Goal: Navigation & Orientation: Go to known website

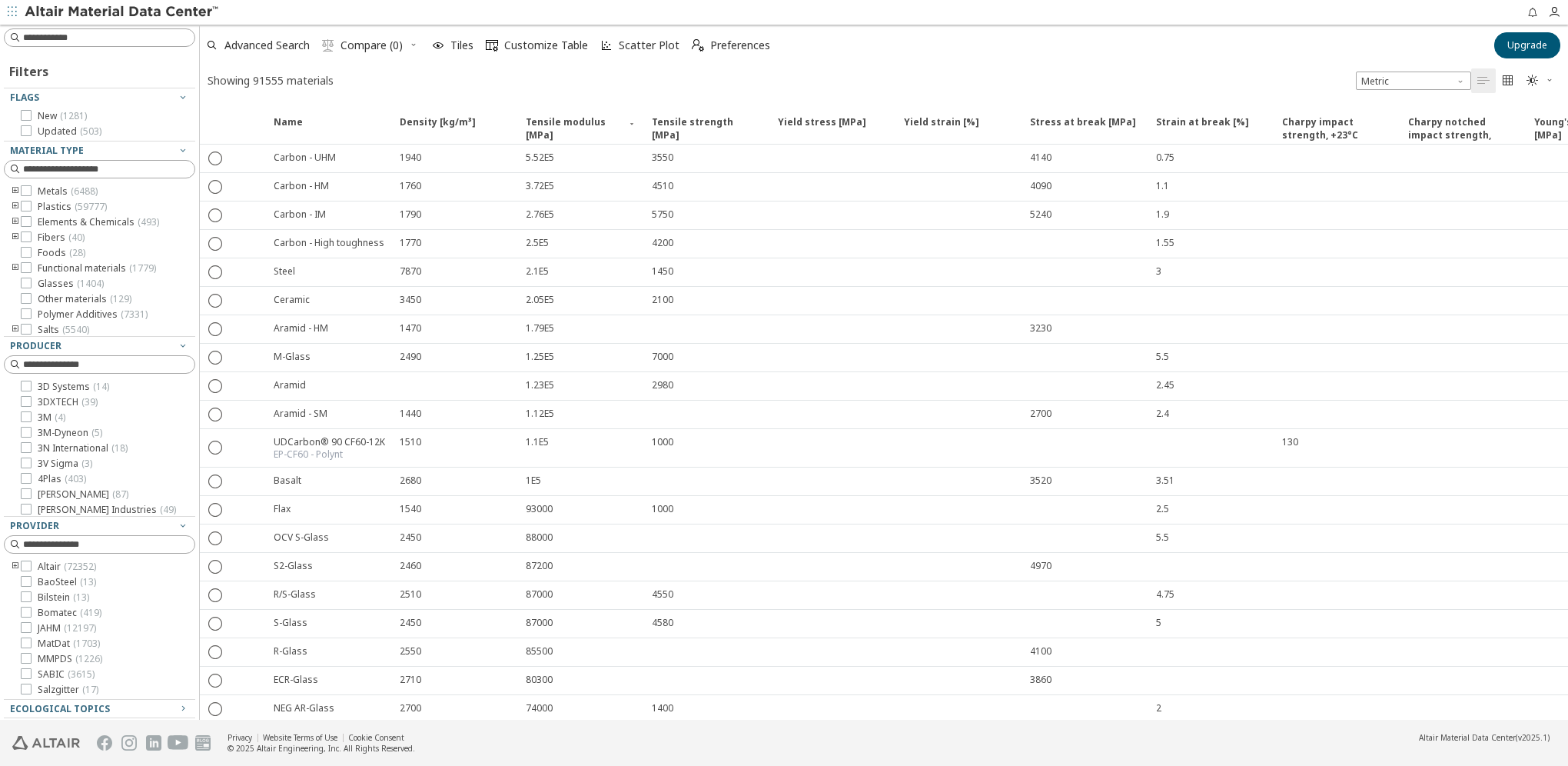
click at [12, 14] on icon "button" at bounding box center [13, 12] width 9 height 9
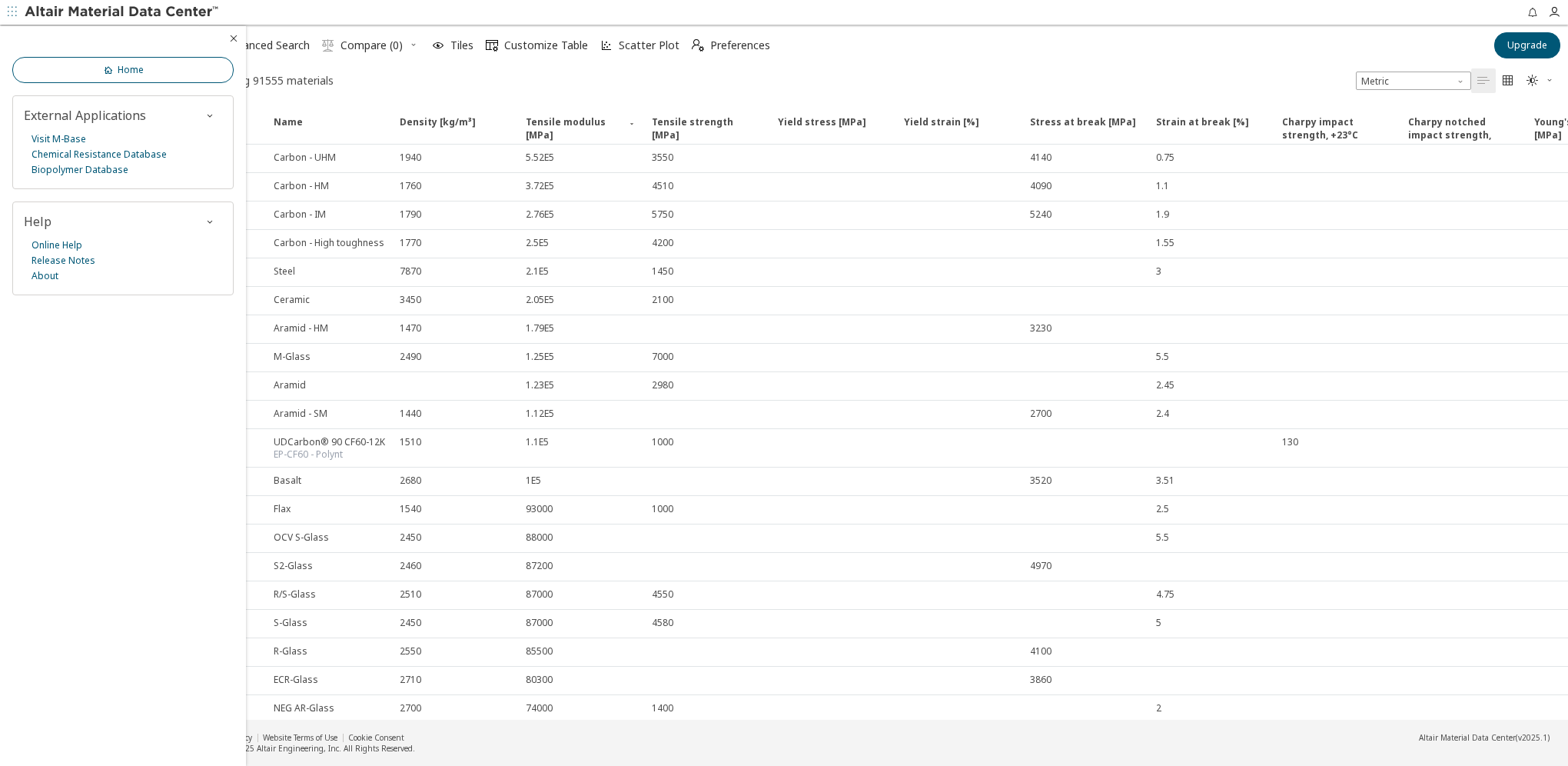
click at [148, 68] on link "Home" at bounding box center [123, 69] width 221 height 26
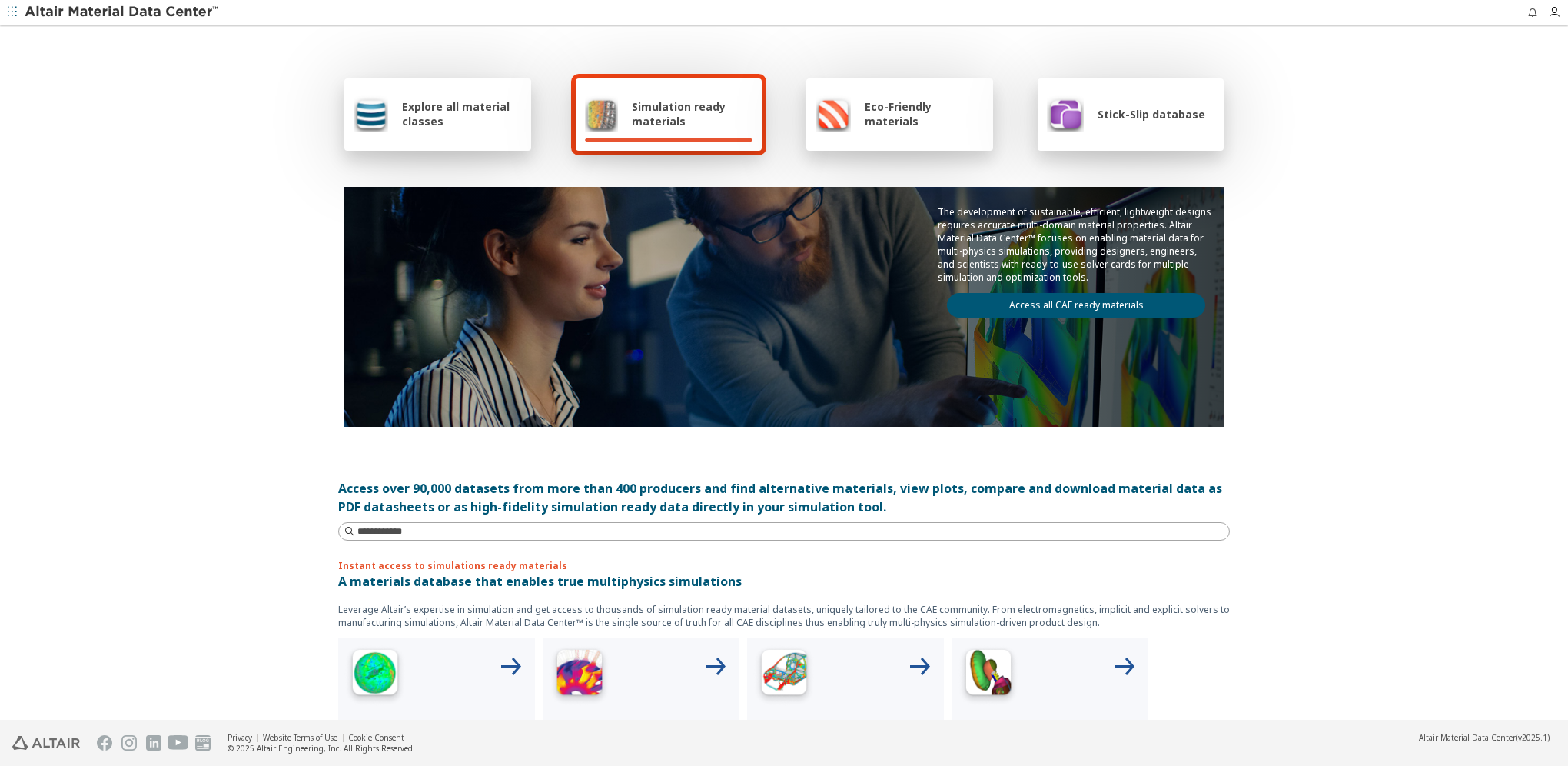
click at [434, 120] on span "Explore all material classes" at bounding box center [462, 113] width 120 height 29
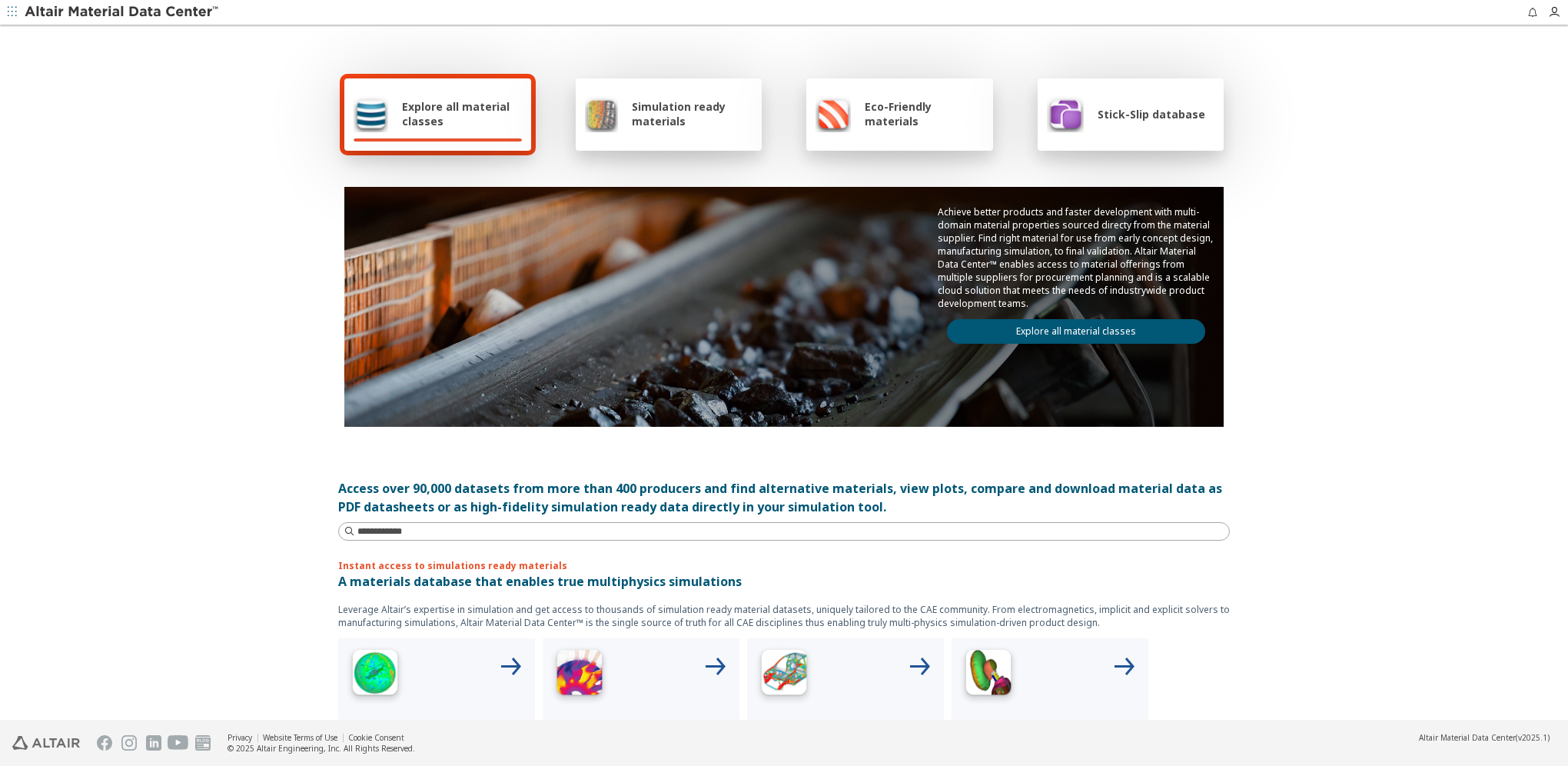
click at [1075, 326] on link "Explore all material classes" at bounding box center [1076, 331] width 258 height 24
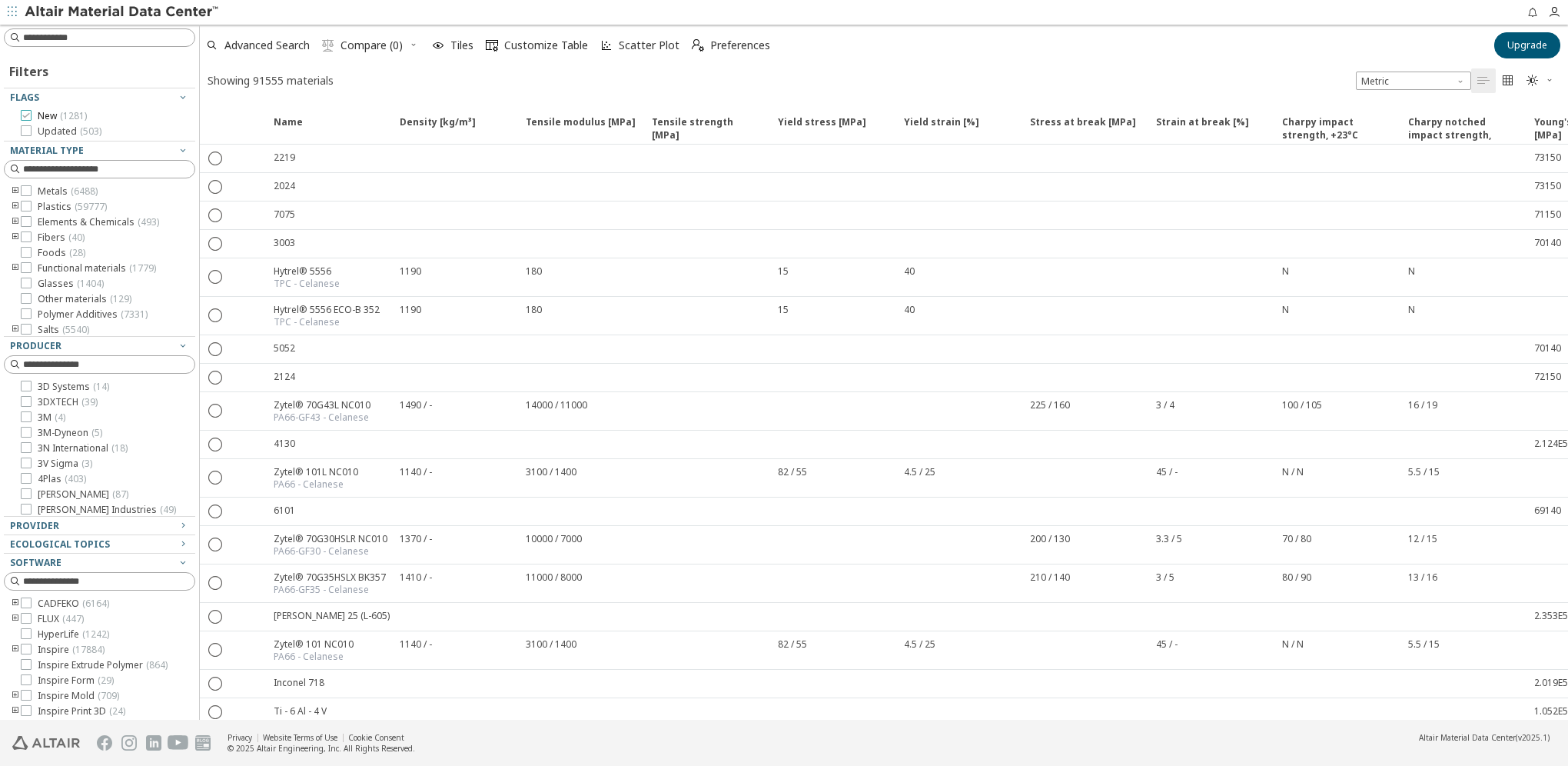
click at [38, 117] on span "New ( 1281 )" at bounding box center [62, 116] width 49 height 13
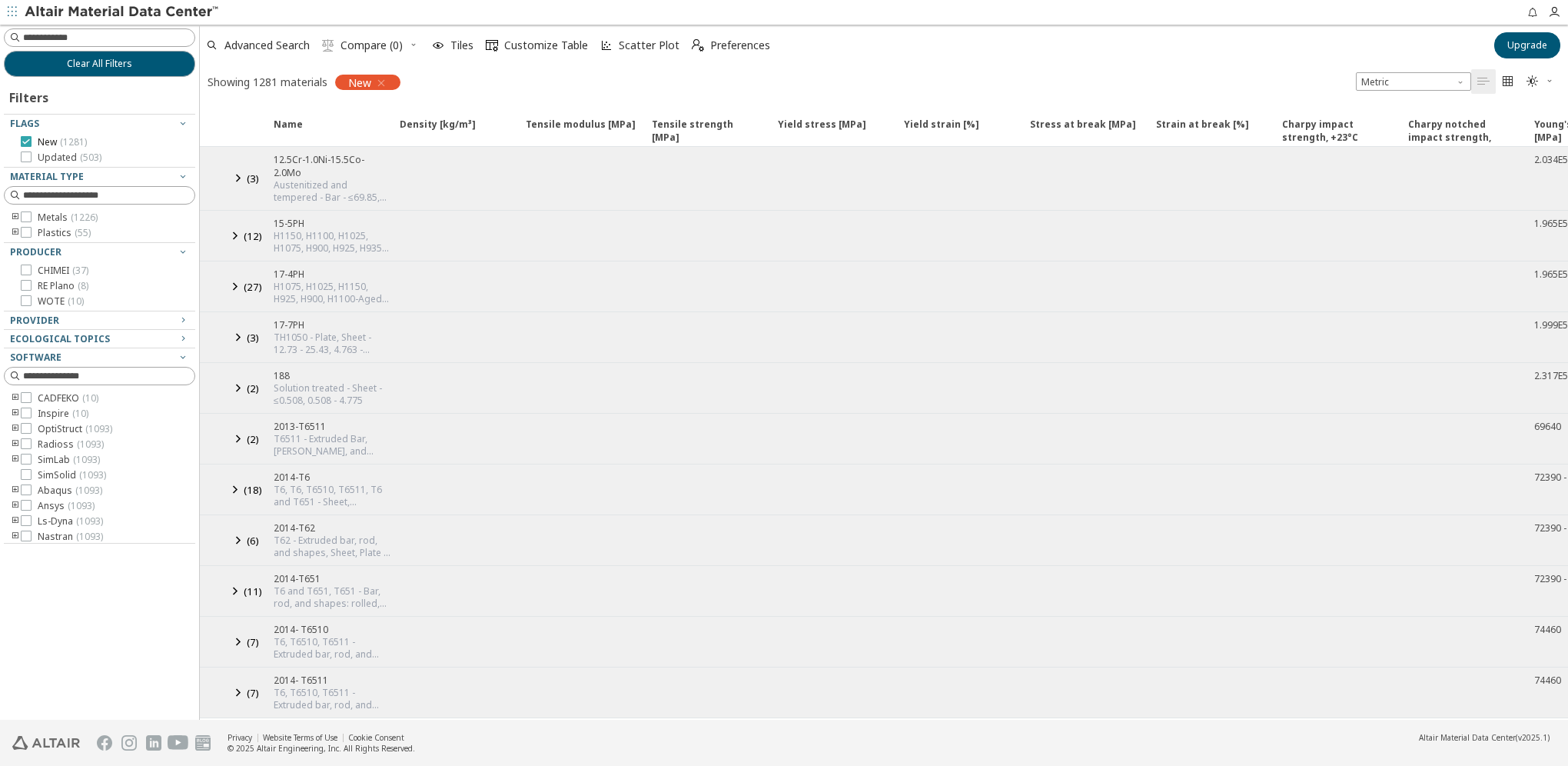
click at [27, 142] on icon at bounding box center [26, 141] width 11 height 11
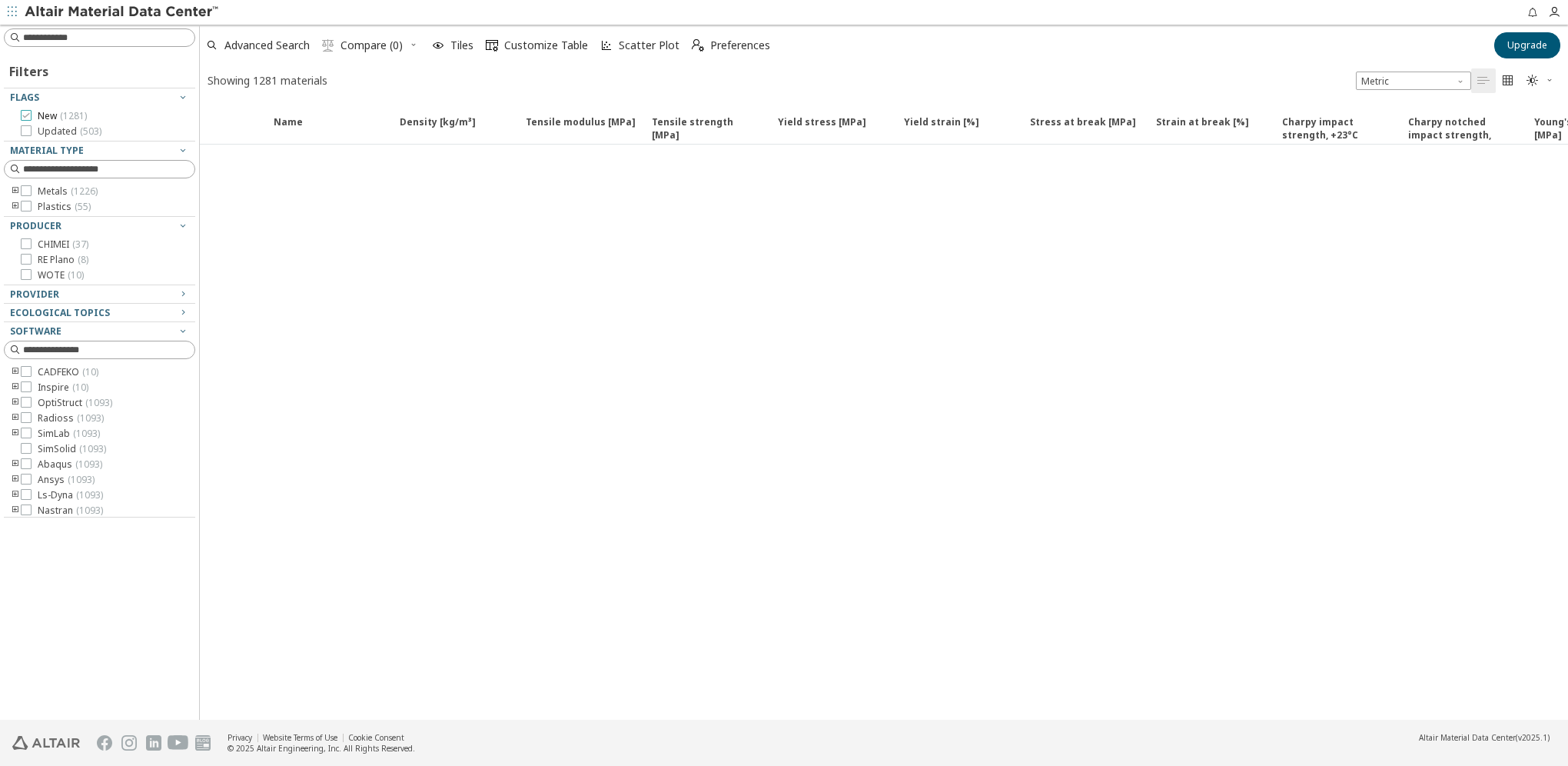
click at [27, 114] on icon at bounding box center [26, 115] width 11 height 11
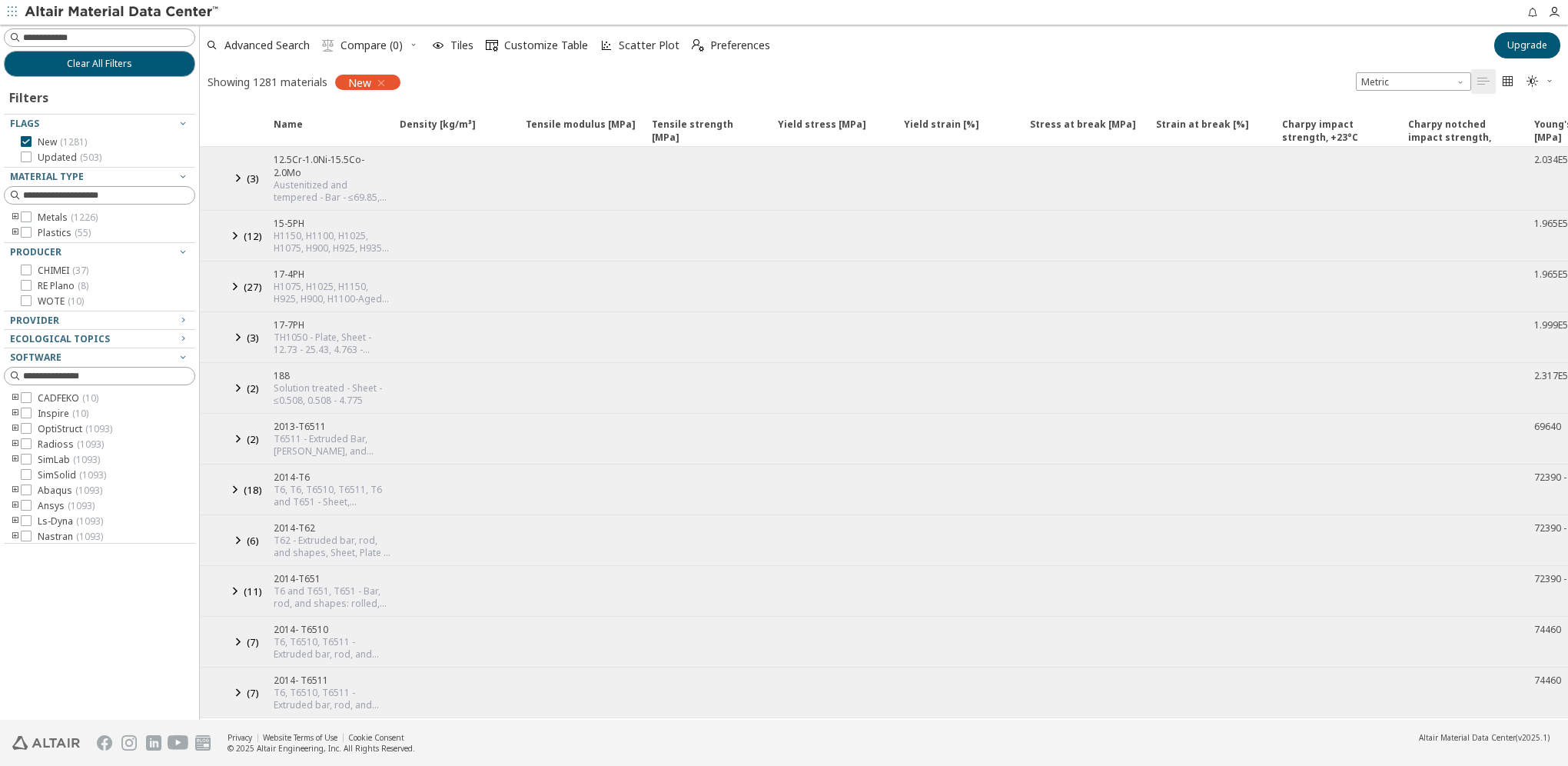
click at [10, 13] on icon "button" at bounding box center [13, 12] width 9 height 9
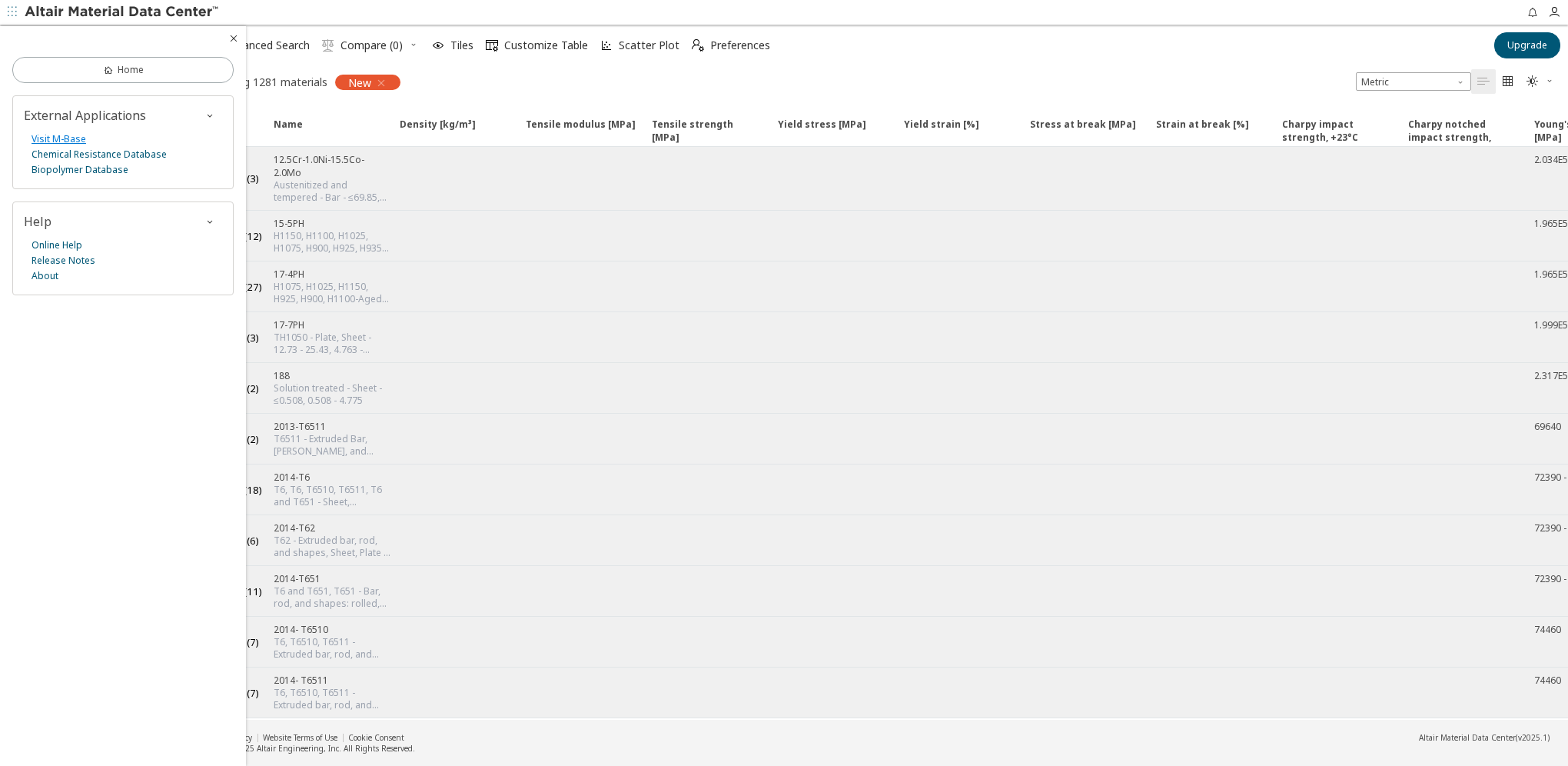
click at [64, 138] on link "Visit M-Base" at bounding box center [59, 139] width 55 height 16
